Goal: Task Accomplishment & Management: Complete application form

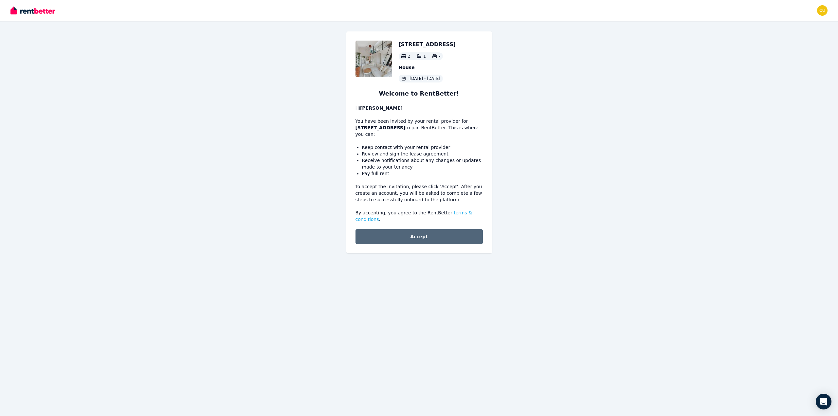
click at [450, 229] on button "Accept" at bounding box center [418, 236] width 127 height 15
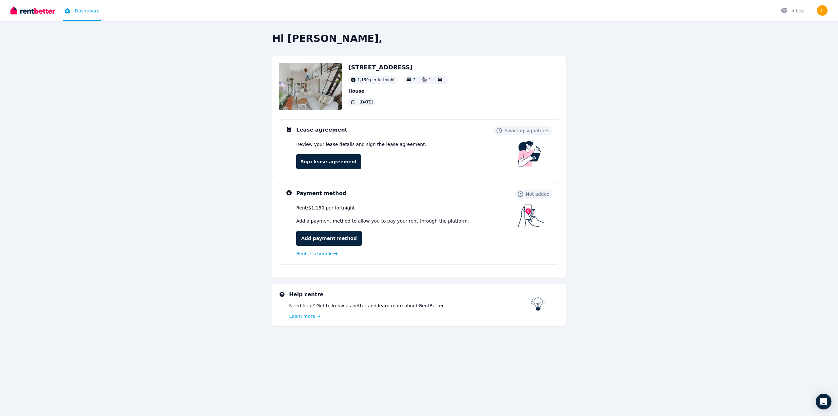
click at [632, 192] on div "Hi Curtis, 136 Market Street, Mudgee 1,150 per fortnight 2 1 - House 29 Sep 202…" at bounding box center [419, 189] width 503 height 312
click at [334, 163] on link "Sign lease agreement" at bounding box center [328, 161] width 65 height 15
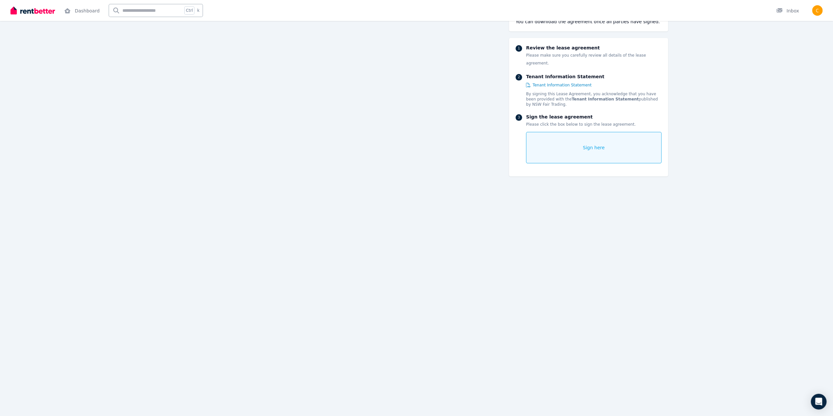
click at [566, 141] on div "Sign here" at bounding box center [593, 147] width 135 height 31
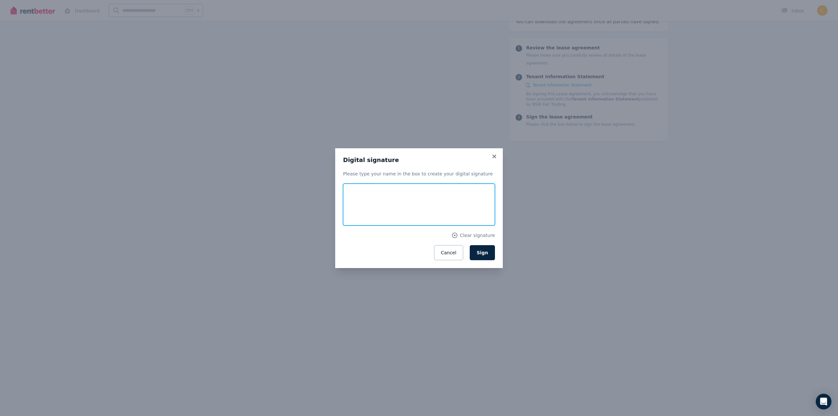
click at [373, 202] on input "text" at bounding box center [419, 205] width 152 height 42
type input "**********"
click at [486, 250] on span "Sign" at bounding box center [482, 252] width 11 height 5
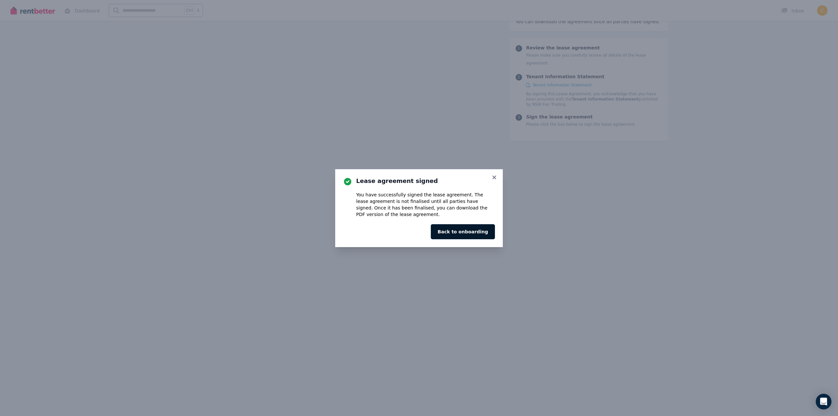
click at [476, 232] on button "Back to onboarding" at bounding box center [463, 231] width 64 height 15
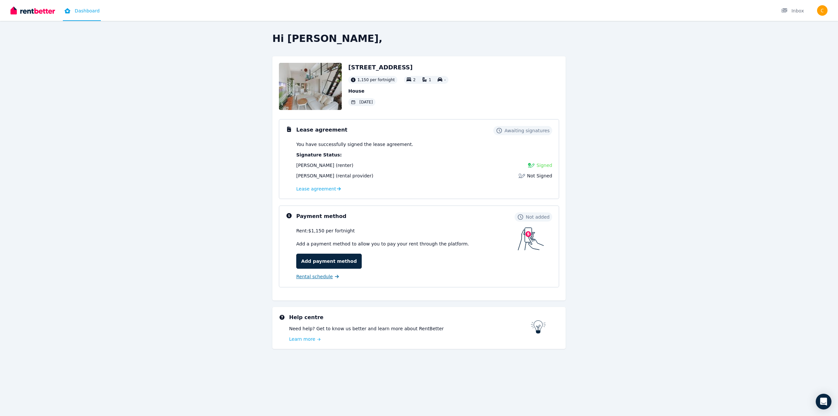
click at [323, 278] on span "Rental schedule" at bounding box center [314, 276] width 37 height 7
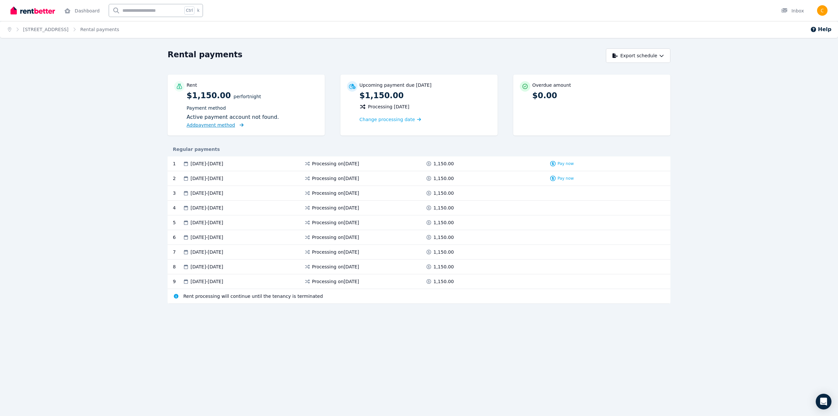
click at [208, 128] on span "Add payment method" at bounding box center [211, 124] width 48 height 5
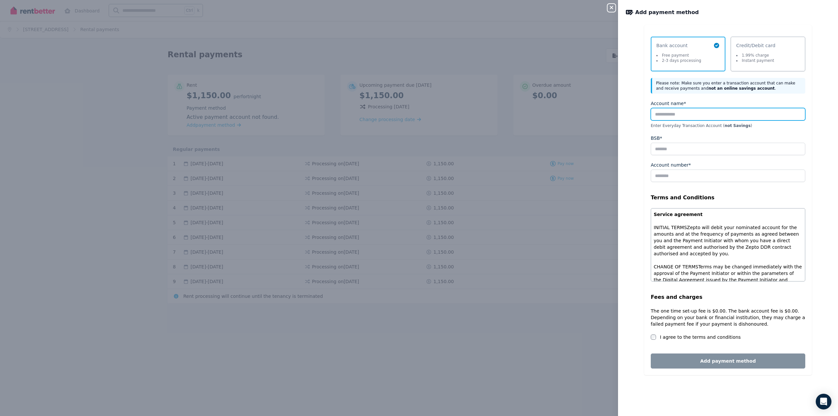
click at [692, 114] on input "Account name*" at bounding box center [728, 114] width 154 height 12
type input "**********"
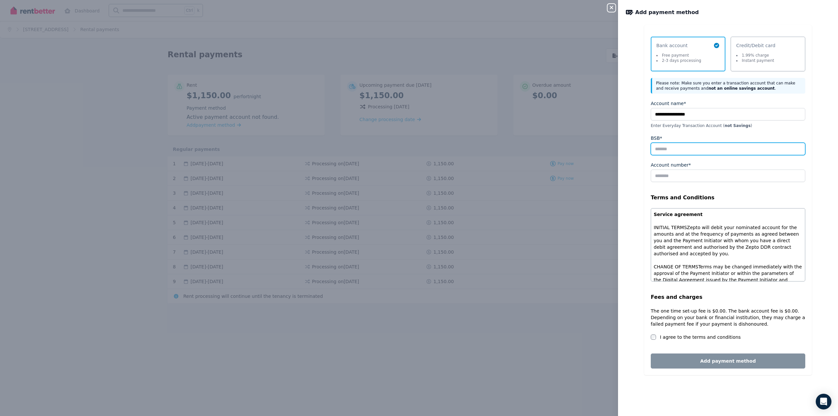
click at [698, 150] on input "BSB*" at bounding box center [728, 149] width 154 height 12
type input "******"
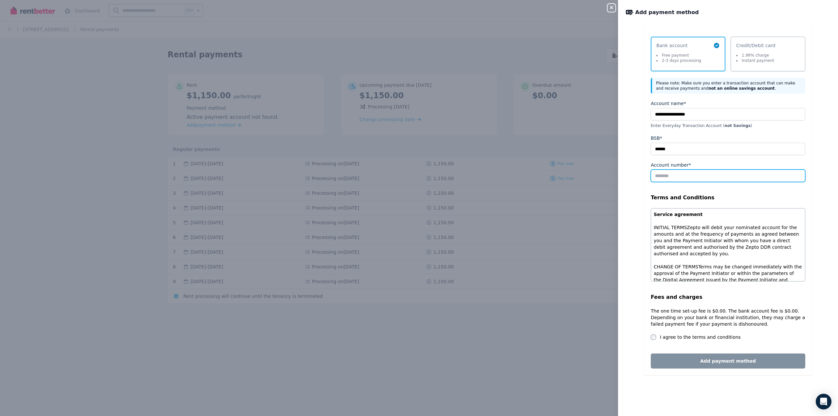
click at [687, 171] on input "Account number*" at bounding box center [728, 176] width 154 height 12
type input "********"
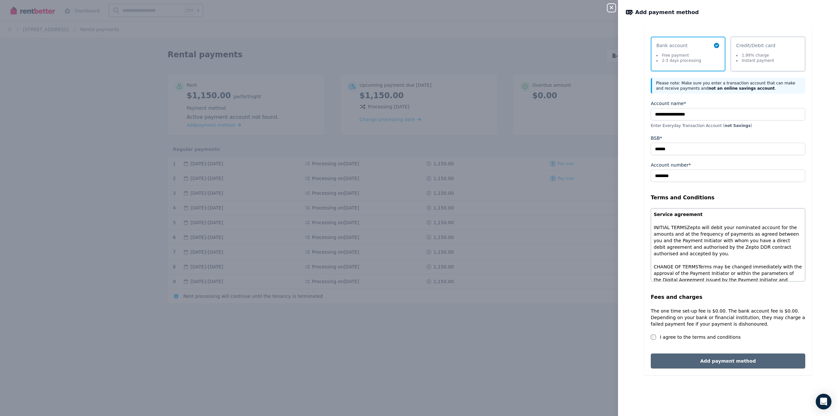
click at [744, 357] on button "Add payment method" at bounding box center [728, 360] width 154 height 15
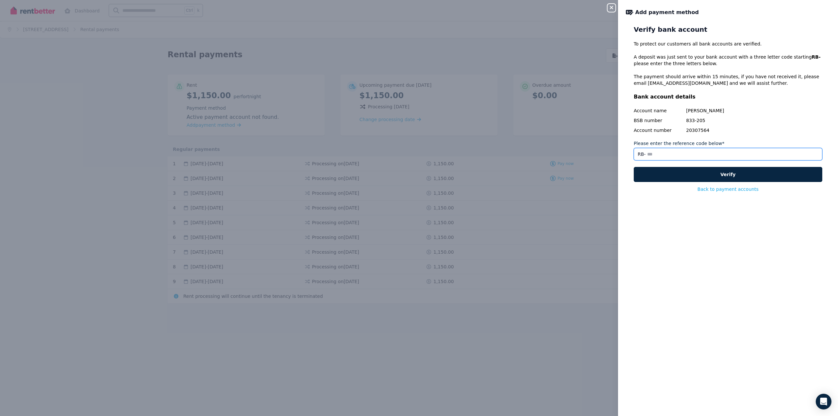
click at [666, 154] on input "Please enter the reference code below*" at bounding box center [728, 154] width 189 height 12
drag, startPoint x: 672, startPoint y: 60, endPoint x: 682, endPoint y: 66, distance: 11.2
click at [682, 66] on p "A deposit was just sent to your bank account with a three letter code starting …" at bounding box center [728, 60] width 189 height 13
click at [672, 157] on input "Please enter the reference code below*" at bounding box center [728, 154] width 189 height 12
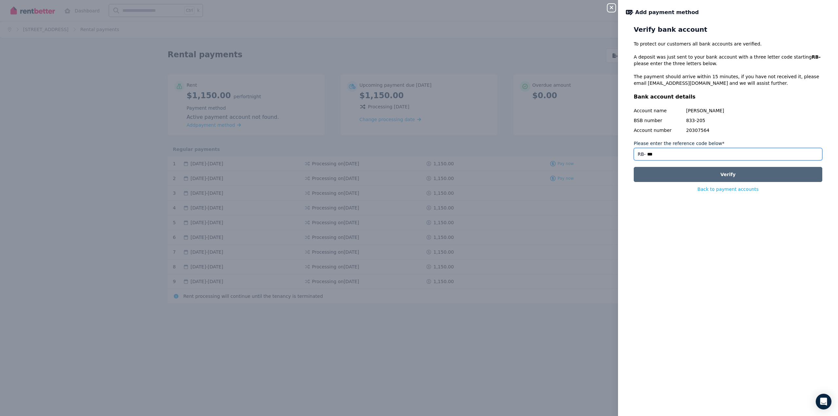
type input "***"
click at [711, 171] on button "Verify" at bounding box center [728, 174] width 189 height 15
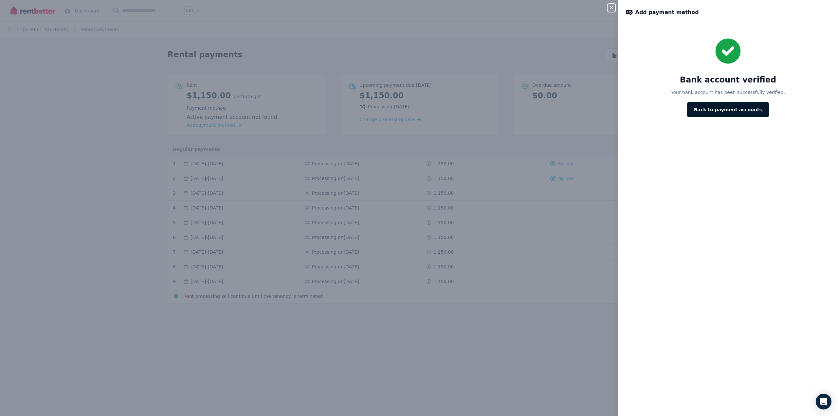
click at [714, 108] on button "Back to payment accounts" at bounding box center [728, 109] width 82 height 15
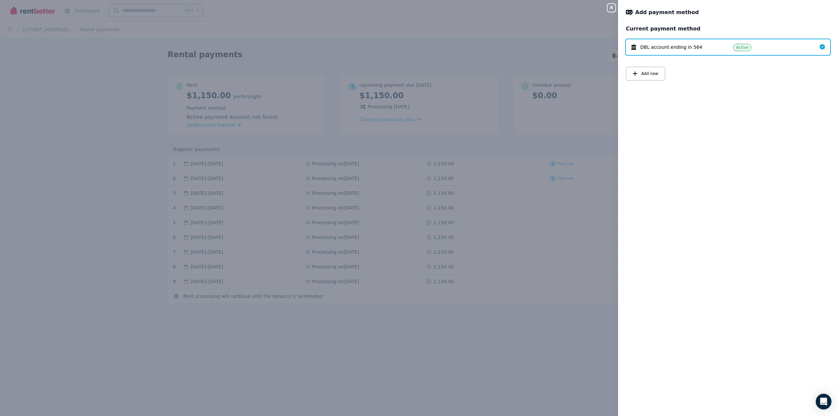
click at [610, 10] on icon "button" at bounding box center [611, 7] width 8 height 5
click at [609, 9] on icon "button" at bounding box center [611, 7] width 8 height 5
click at [613, 6] on icon "button" at bounding box center [611, 7] width 8 height 5
click at [757, 140] on div "Current payment method DBL account ending in 564 Active Add new" at bounding box center [728, 216] width 220 height 383
click at [523, 287] on div "Close panel Add payment method Current payment method DBL account ending in 564…" at bounding box center [419, 208] width 838 height 416
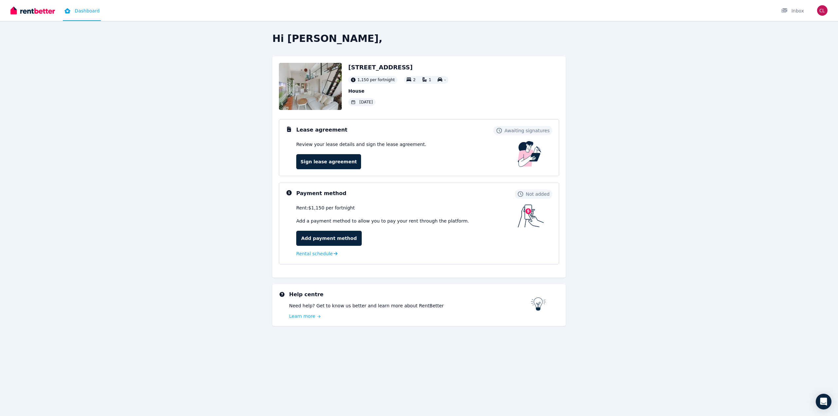
click at [262, 158] on div "Hi Curtis, 136 Market Street, Mudgee 1,150 per fortnight 2 1 - House 29 Sep 202…" at bounding box center [419, 189] width 503 height 312
click at [262, 163] on div "Hi Curtis, 136 Market Street, Mudgee 1,150 per fortnight 2 1 - House 29 Sep 202…" at bounding box center [419, 189] width 503 height 312
click at [243, 201] on div "Hi Curtis, 136 Market Street, Mudgee 1,150 per fortnight 2 1 - House 29 Sep 202…" at bounding box center [419, 189] width 503 height 312
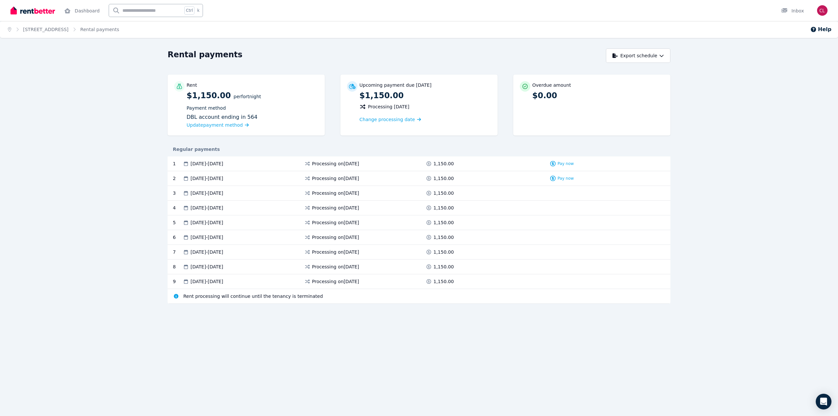
click at [552, 102] on div "Overdue amount $0.00" at bounding box center [591, 105] width 157 height 61
click at [181, 52] on h1 "Rental payments" at bounding box center [205, 54] width 75 height 10
click at [48, 11] on img at bounding box center [32, 11] width 45 height 10
